Goal: Task Accomplishment & Management: Manage account settings

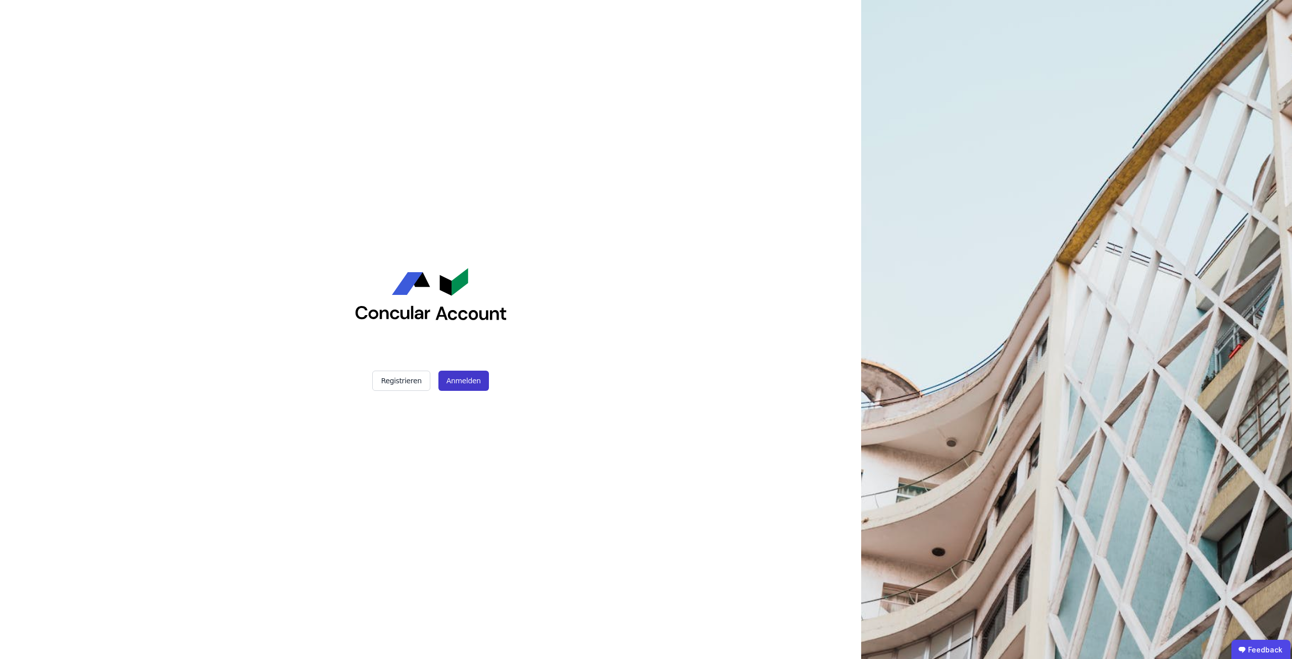
click at [441, 377] on button "Anmelden" at bounding box center [464, 381] width 51 height 20
